Goal: Transaction & Acquisition: Purchase product/service

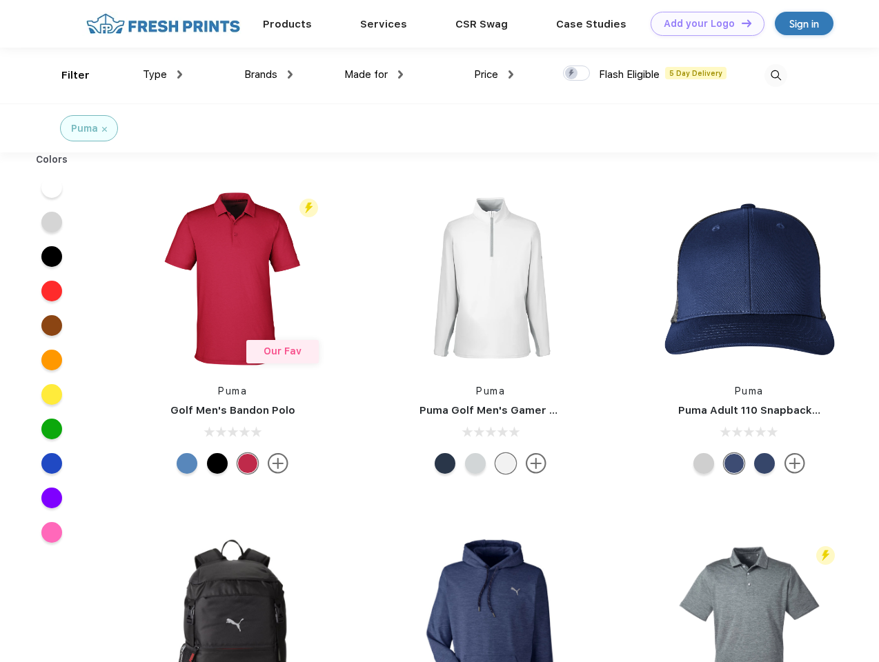
click at [702, 23] on link "Add your Logo Design Tool" at bounding box center [707, 24] width 114 height 24
click at [0, 0] on div "Design Tool" at bounding box center [0, 0] width 0 height 0
click at [740, 23] on link "Add your Logo Design Tool" at bounding box center [707, 24] width 114 height 24
click at [66, 75] on div "Filter" at bounding box center [75, 76] width 28 height 16
click at [163, 74] on span "Type" at bounding box center [155, 74] width 24 height 12
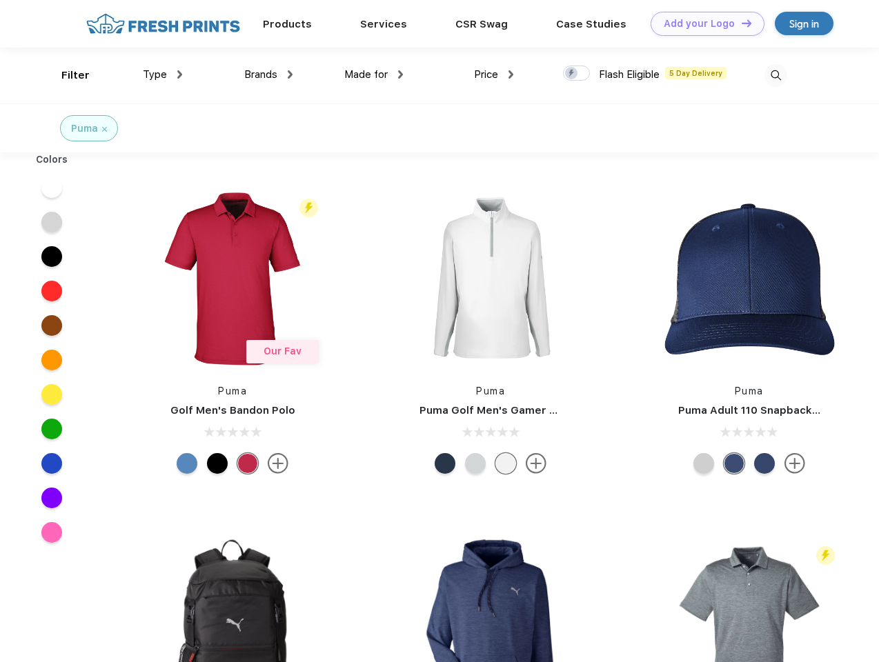
click at [268, 74] on span "Brands" at bounding box center [260, 74] width 33 height 12
click at [374, 74] on span "Made for" at bounding box center [365, 74] width 43 height 12
click at [494, 74] on span "Price" at bounding box center [486, 74] width 24 height 12
click at [577, 74] on div at bounding box center [576, 73] width 27 height 15
click at [572, 74] on input "checkbox" at bounding box center [567, 69] width 9 height 9
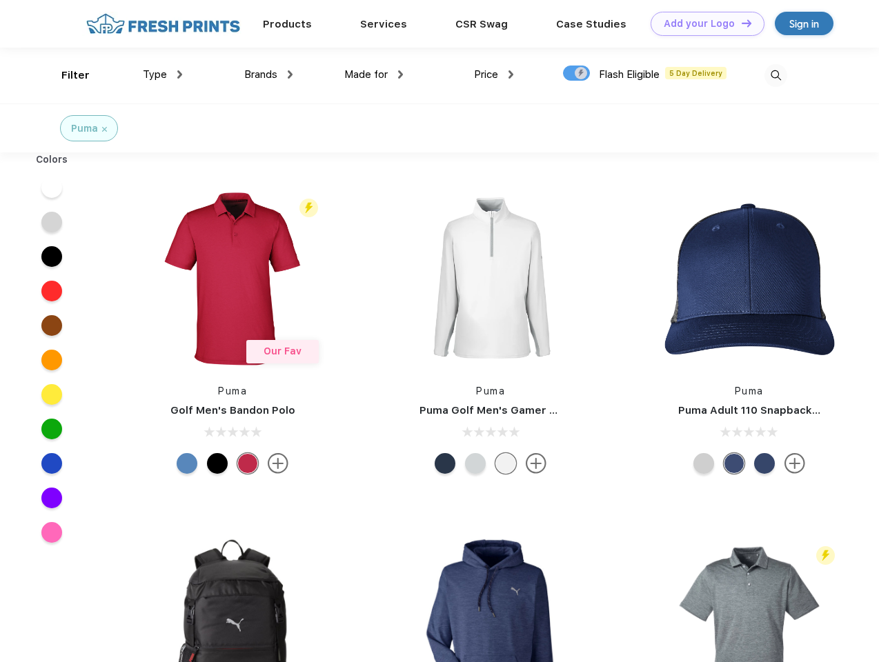
click at [775, 75] on img at bounding box center [775, 75] width 23 height 23
